Goal: Information Seeking & Learning: Learn about a topic

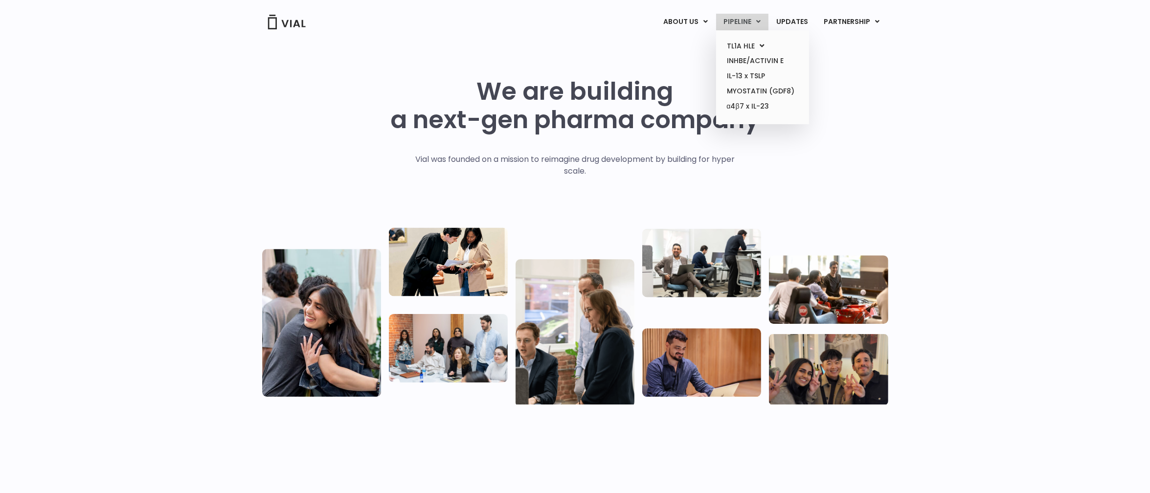
click at [749, 16] on link "PIPELINE" at bounding box center [742, 22] width 52 height 17
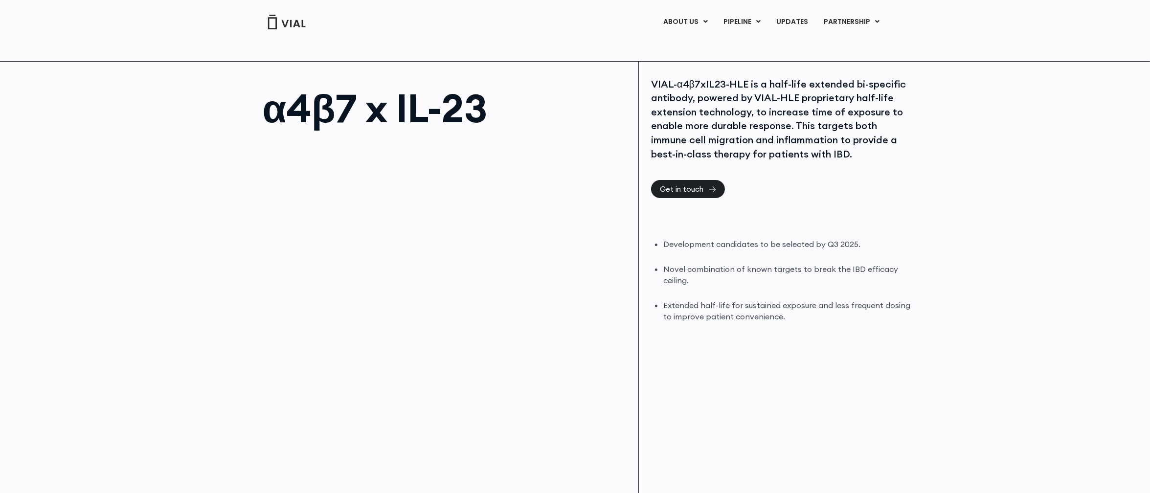
click at [787, 280] on li "Novel combination of known targets to break the IBD efficacy ceiling." at bounding box center [787, 275] width 249 height 23
click at [807, 327] on div "VIAL-α4β7xIL23-HLE is a half-life extended bi-specific antibody, powered by VIA…" at bounding box center [783, 285] width 288 height 447
click at [753, 24] on link "PIPELINE" at bounding box center [742, 22] width 52 height 17
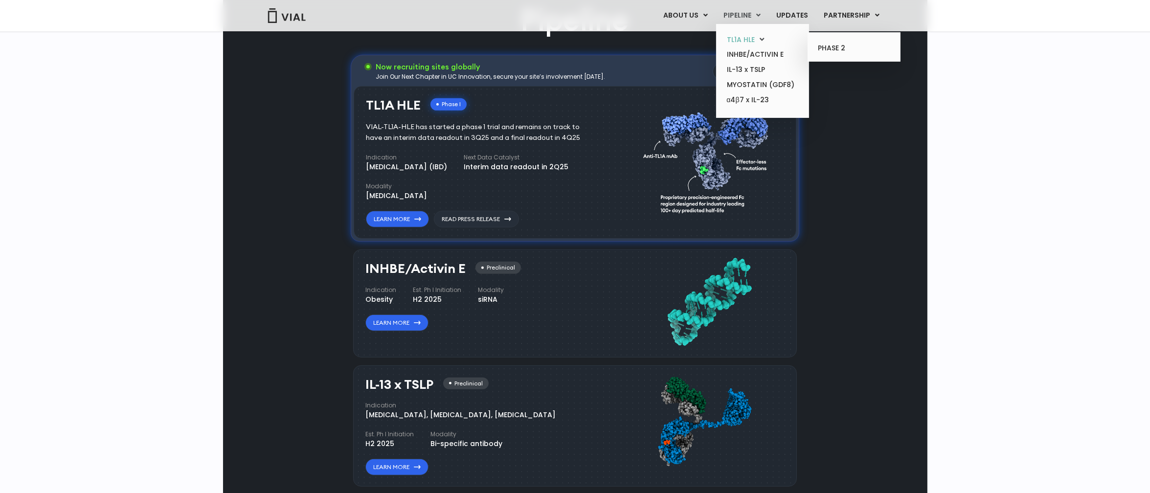
click at [749, 41] on link "TL1A HLE" at bounding box center [763, 39] width 86 height 15
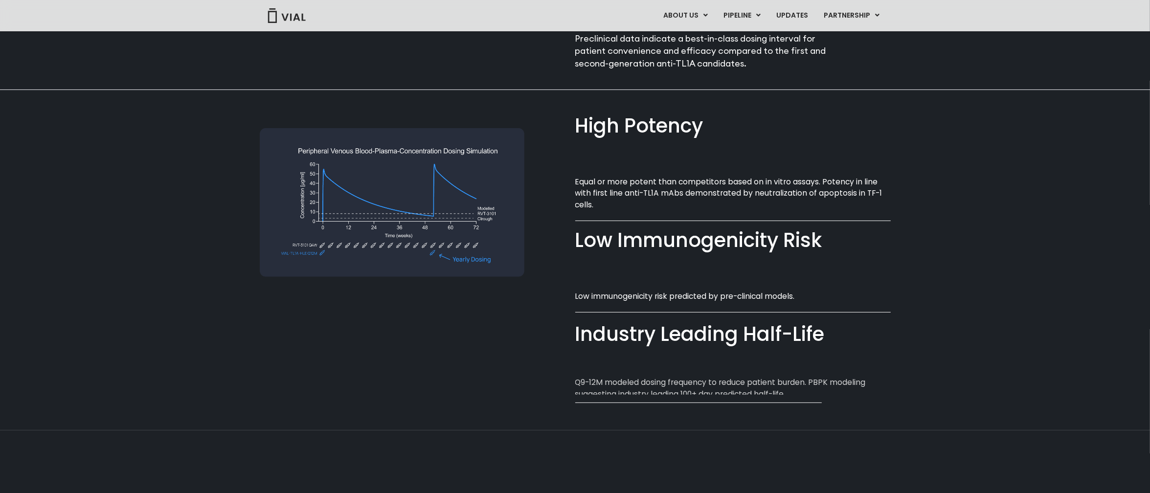
scroll to position [633, 0]
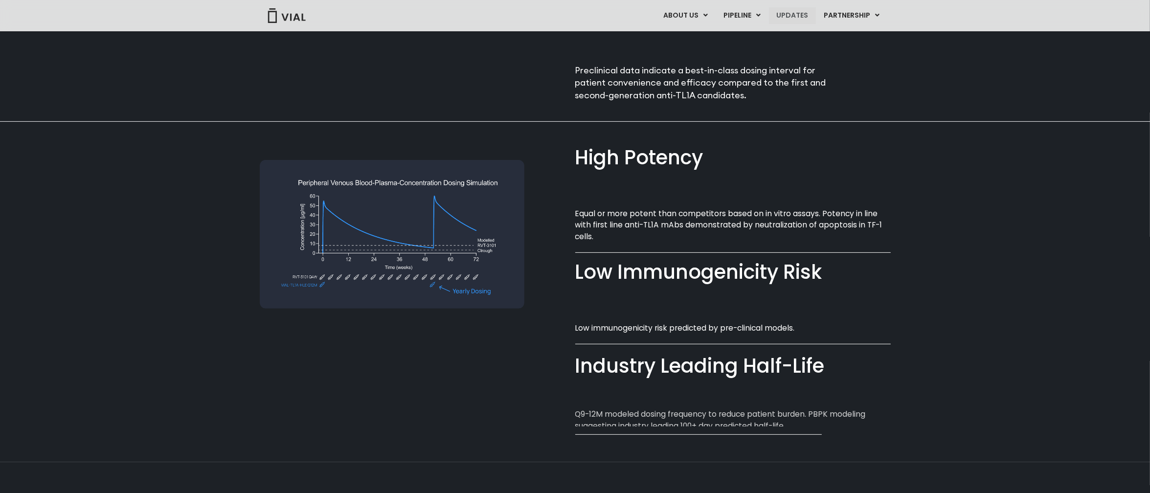
click at [788, 11] on link "UPDATES" at bounding box center [792, 15] width 47 height 17
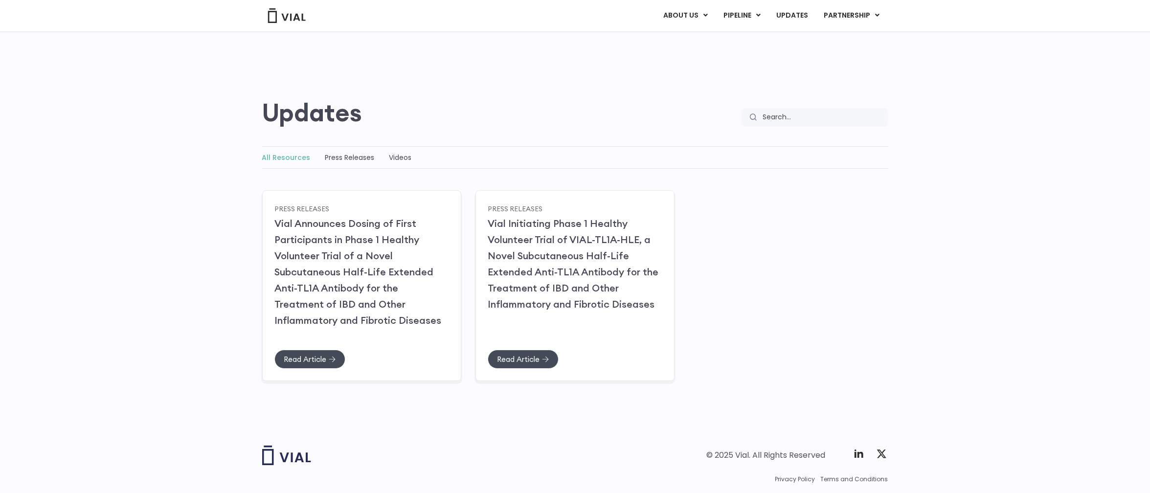
scroll to position [51, 0]
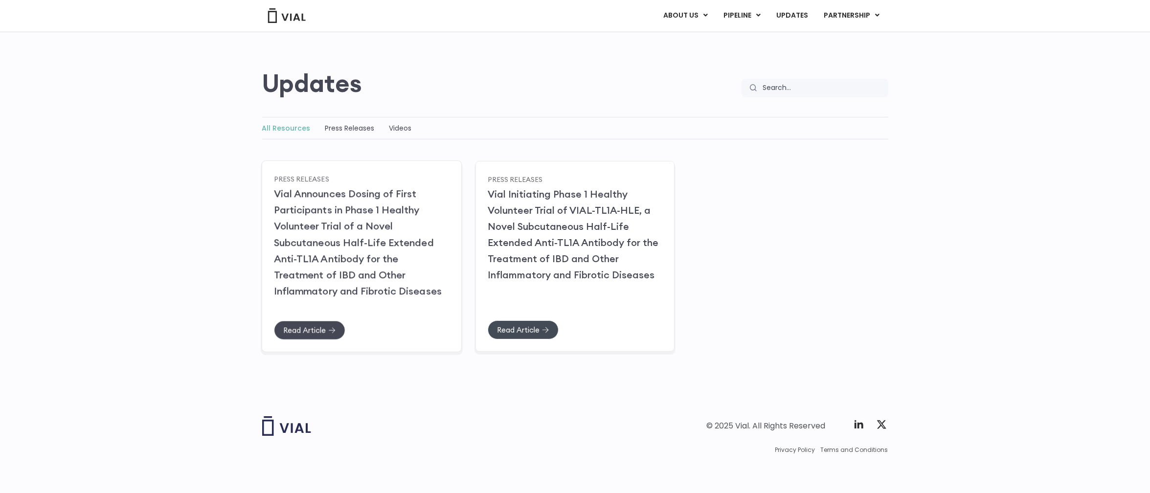
click at [324, 339] on link "Read Article" at bounding box center [309, 329] width 71 height 19
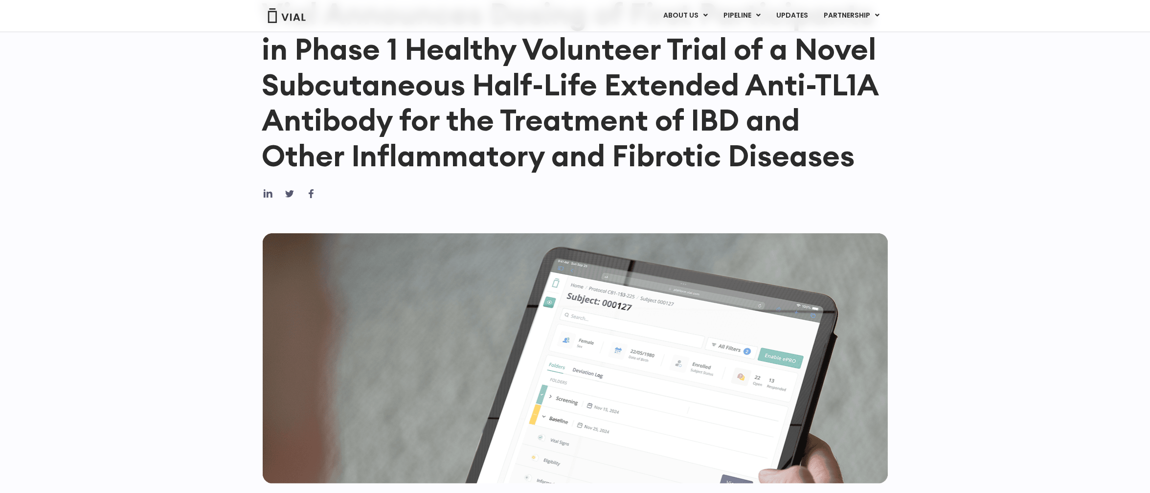
scroll to position [27, 0]
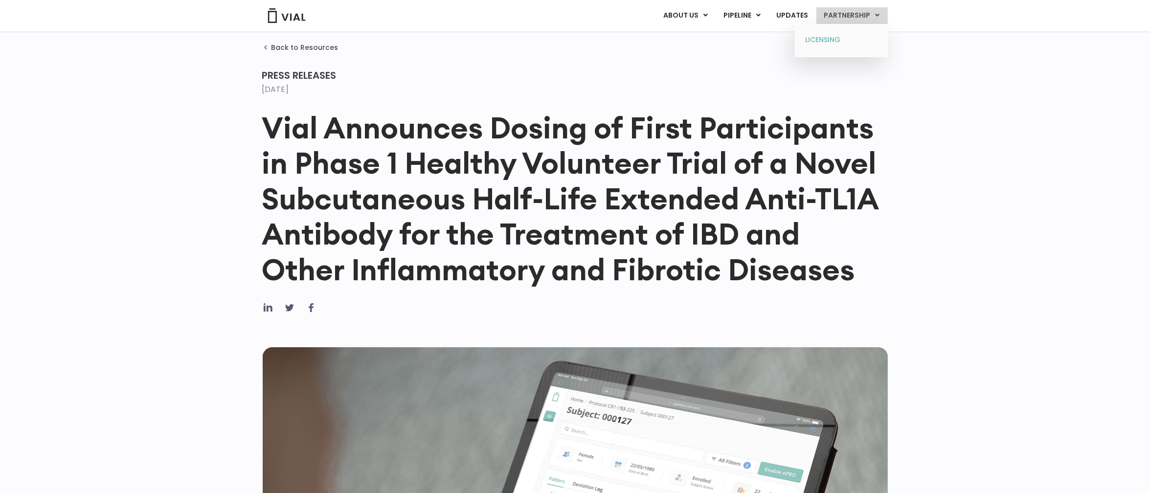
click at [857, 38] on link "LICENSING" at bounding box center [841, 40] width 86 height 16
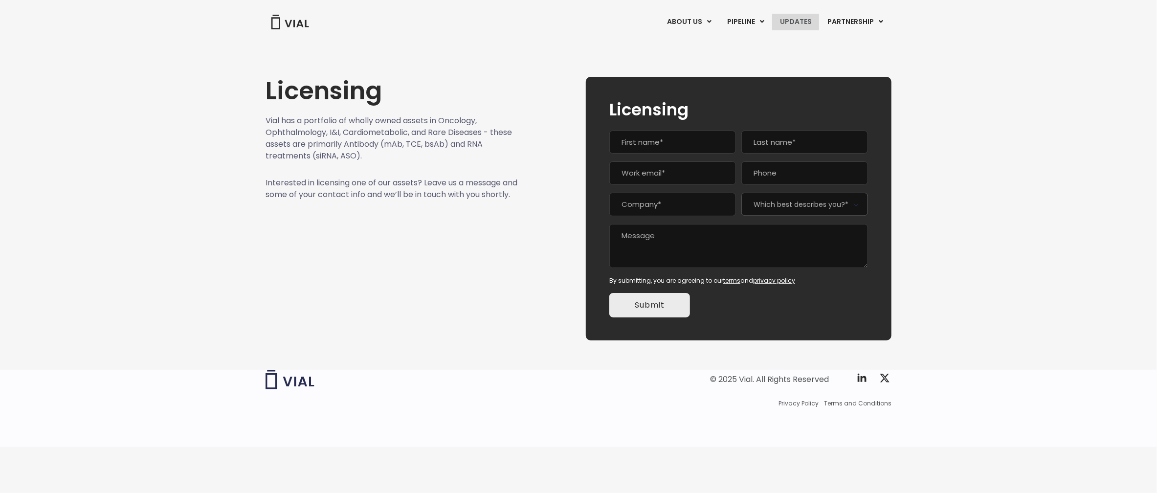
click at [804, 19] on link "UPDATES" at bounding box center [795, 22] width 47 height 17
